Goal: Navigation & Orientation: Find specific page/section

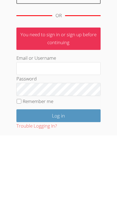
scroll to position [100, 0]
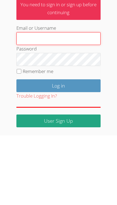
type input "[EMAIL_ADDRESS][DOMAIN_NAME]"
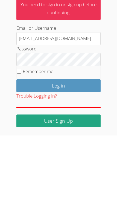
click at [58, 149] on input "Log in" at bounding box center [58, 155] width 84 height 13
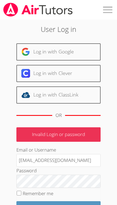
scroll to position [23, 0]
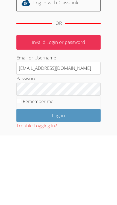
click at [89, 131] on input "Iolaadekale@airtutors.org" at bounding box center [58, 137] width 84 height 13
type input "Iola"
type input "Thebrandstoryshop@gmail.com"
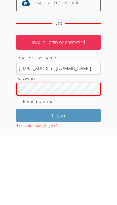
scroll to position [30, 0]
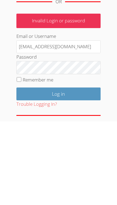
click at [88, 171] on input "Log in" at bounding box center [58, 177] width 84 height 13
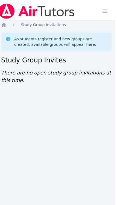
scroll to position [0, 2]
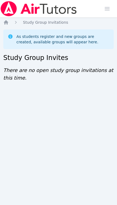
click at [105, 10] on span "button" at bounding box center [107, 9] width 12 height 12
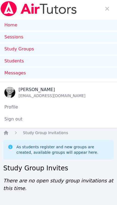
click at [44, 53] on link "Study Groups" at bounding box center [58, 49] width 117 height 11
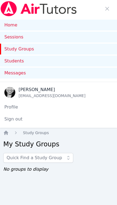
click at [77, 30] on link "Home" at bounding box center [58, 25] width 117 height 11
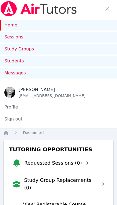
click at [56, 39] on link "Sessions" at bounding box center [58, 37] width 117 height 11
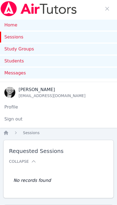
click at [68, 54] on link "Study Groups" at bounding box center [58, 49] width 117 height 11
